Goal: Task Accomplishment & Management: Use online tool/utility

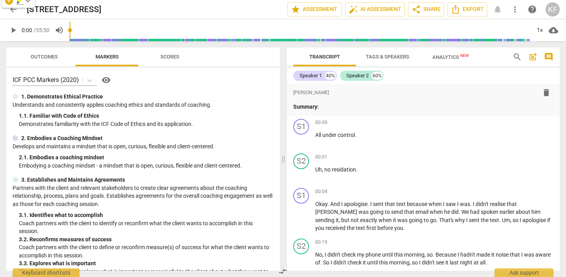
scroll to position [4674, 0]
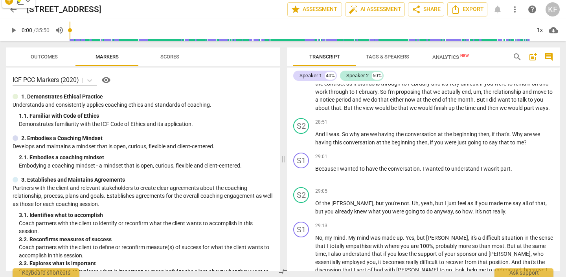
click at [14, 11] on span "arrow_back" at bounding box center [13, 9] width 9 height 9
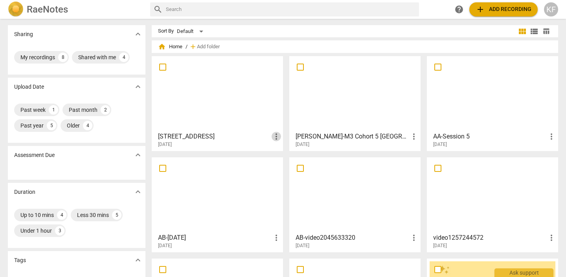
click at [276, 138] on span "more_vert" at bounding box center [275, 136] width 9 height 9
click at [282, 159] on li "Delete" at bounding box center [285, 155] width 30 height 19
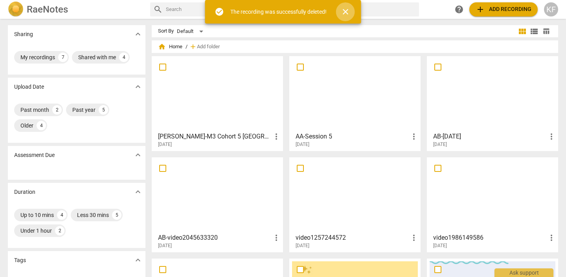
click at [345, 13] on span "close" at bounding box center [345, 11] width 9 height 9
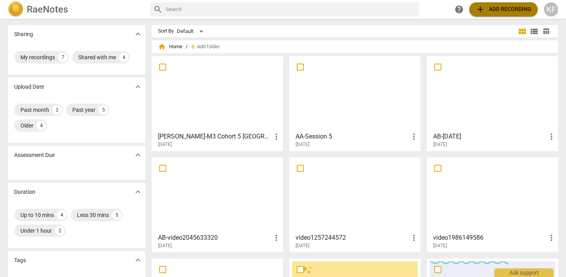
click at [496, 14] on span "add Add recording" at bounding box center [503, 9] width 56 height 9
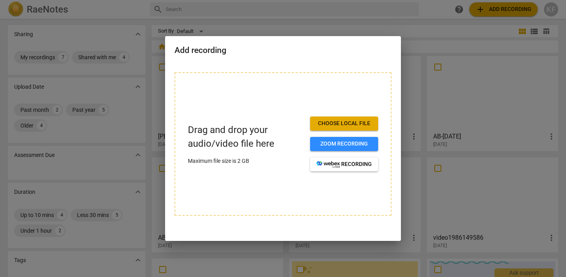
click at [325, 53] on h2 "Add recording" at bounding box center [282, 51] width 217 height 10
click at [329, 25] on div at bounding box center [283, 138] width 566 height 277
